Goal: Navigation & Orientation: Find specific page/section

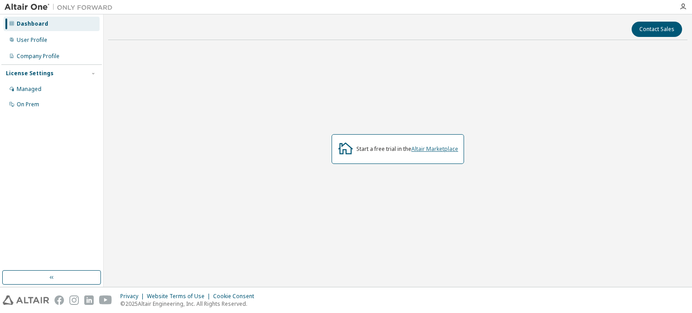
click at [426, 148] on link "Altair Marketplace" at bounding box center [434, 149] width 47 height 8
